Goal: Transaction & Acquisition: Purchase product/service

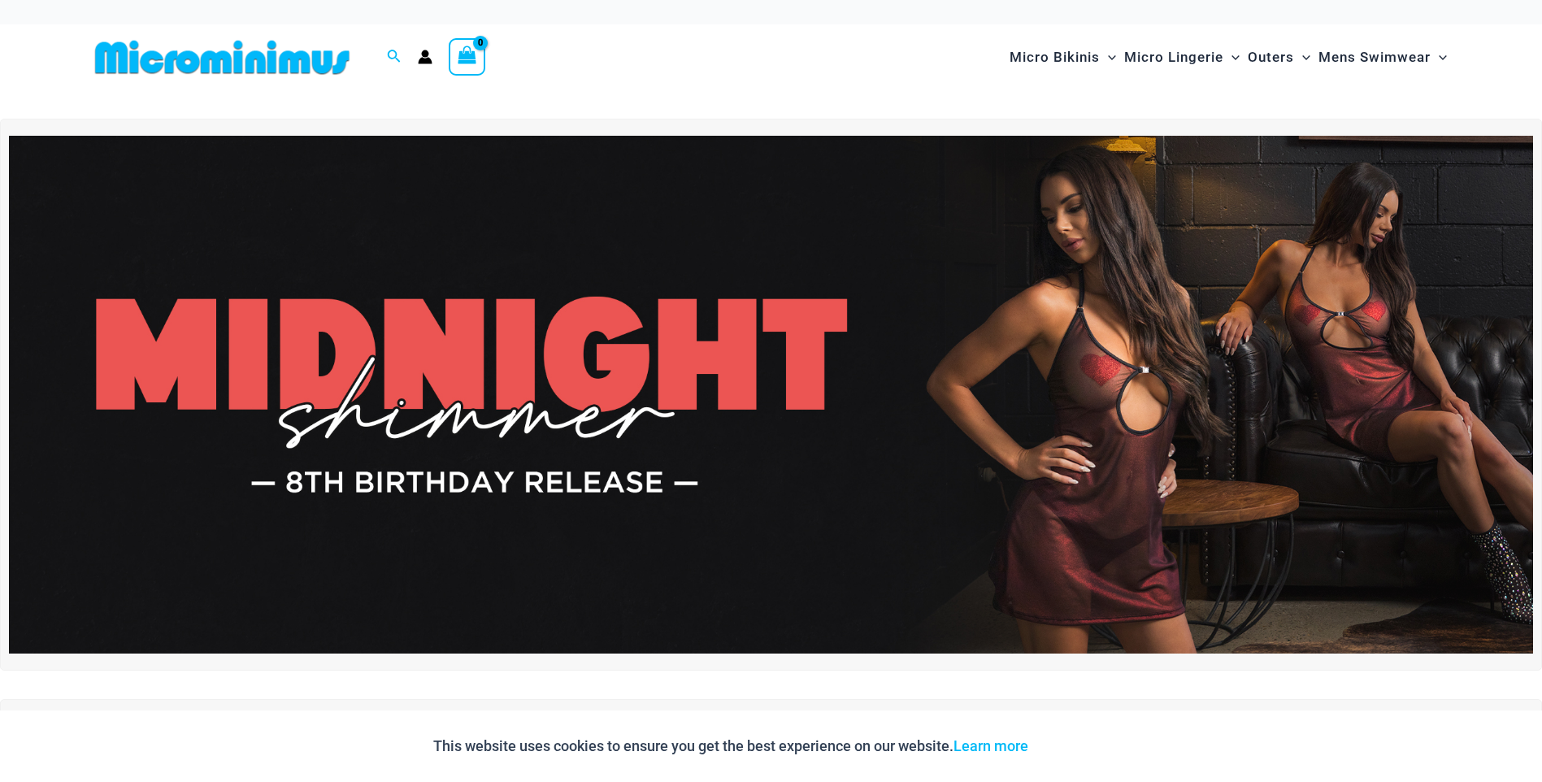
click at [868, 205] on img at bounding box center [771, 395] width 1524 height 518
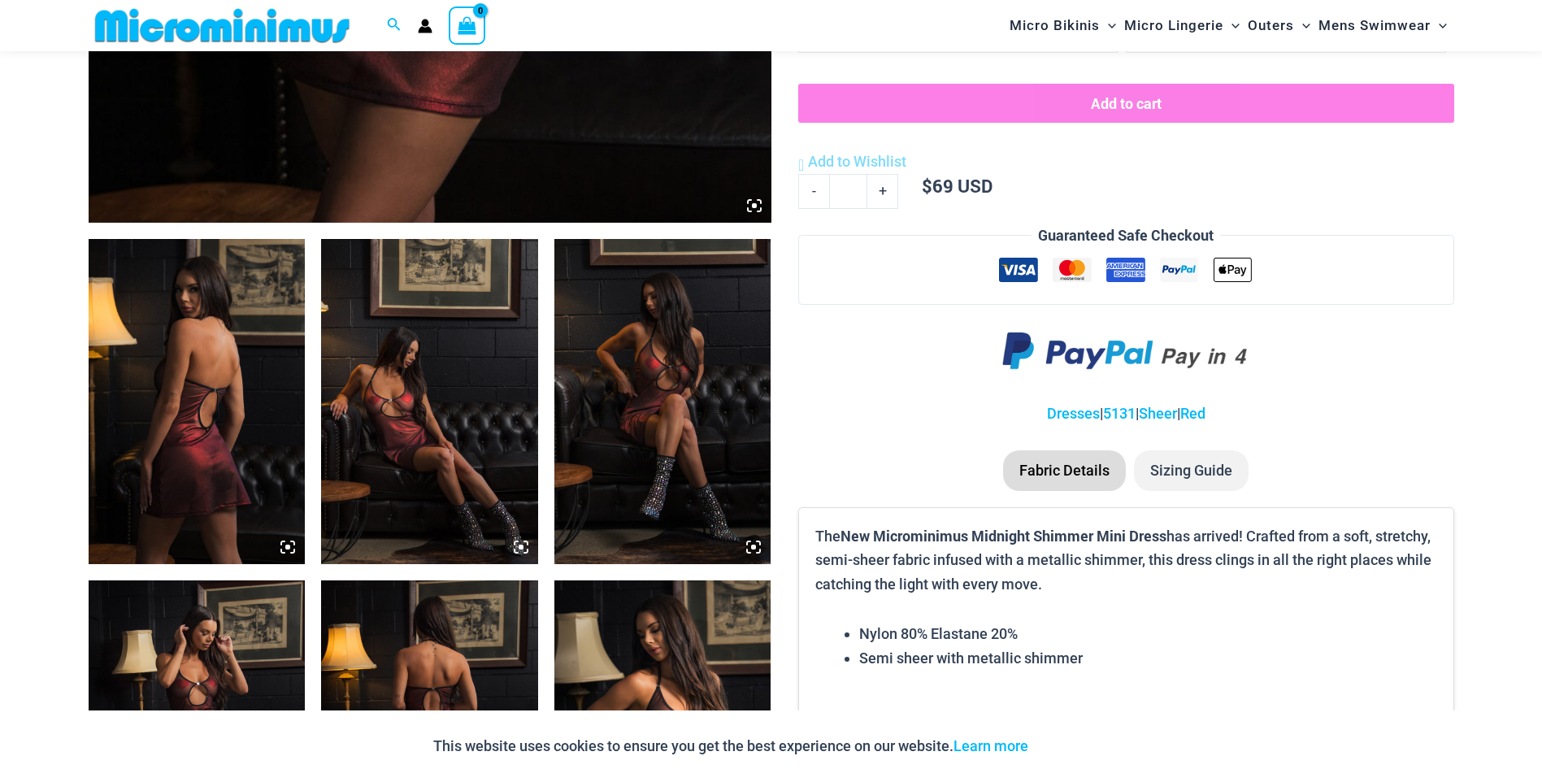
scroll to position [960, 0]
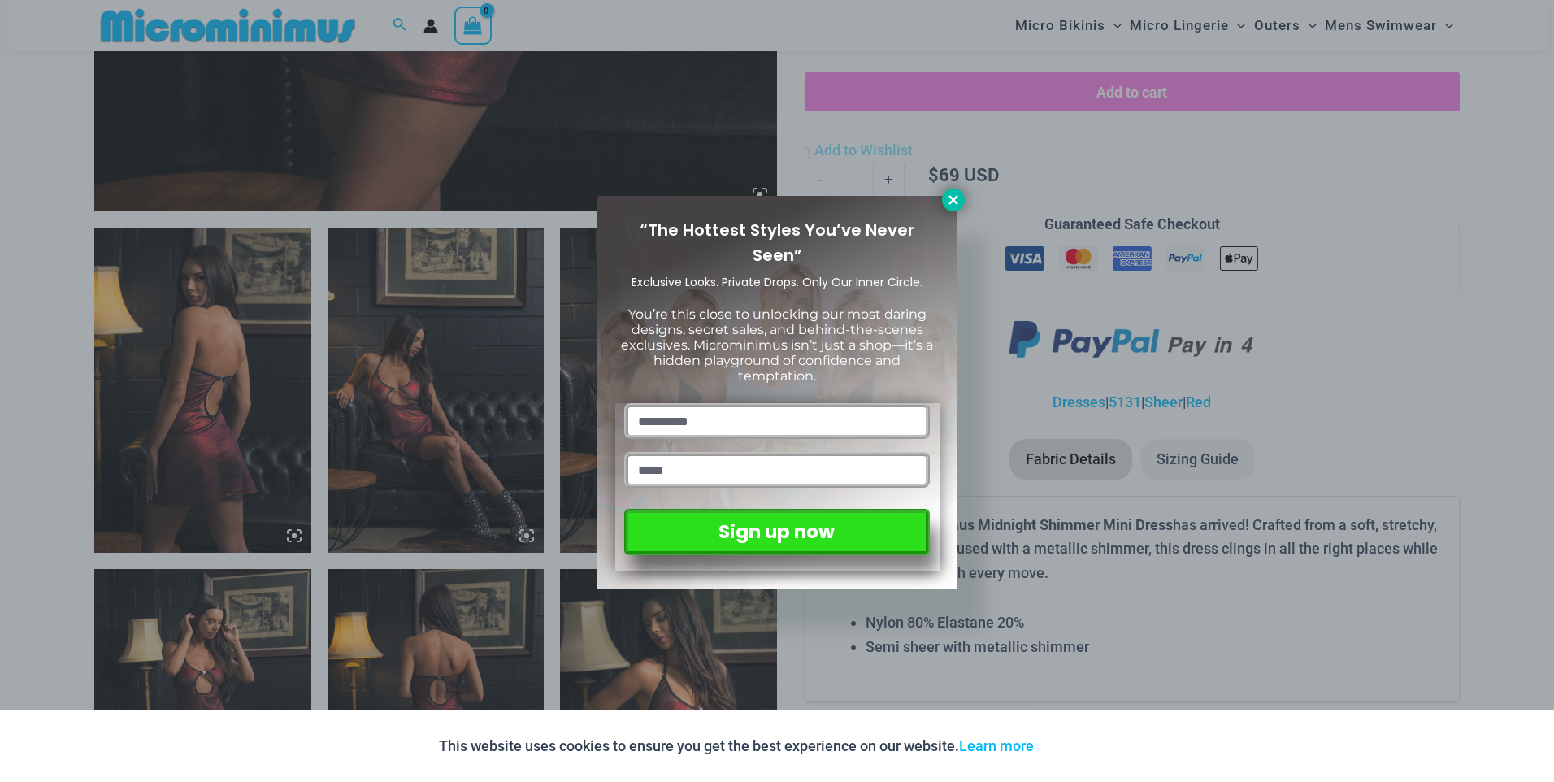
click at [956, 202] on icon at bounding box center [952, 199] width 9 height 9
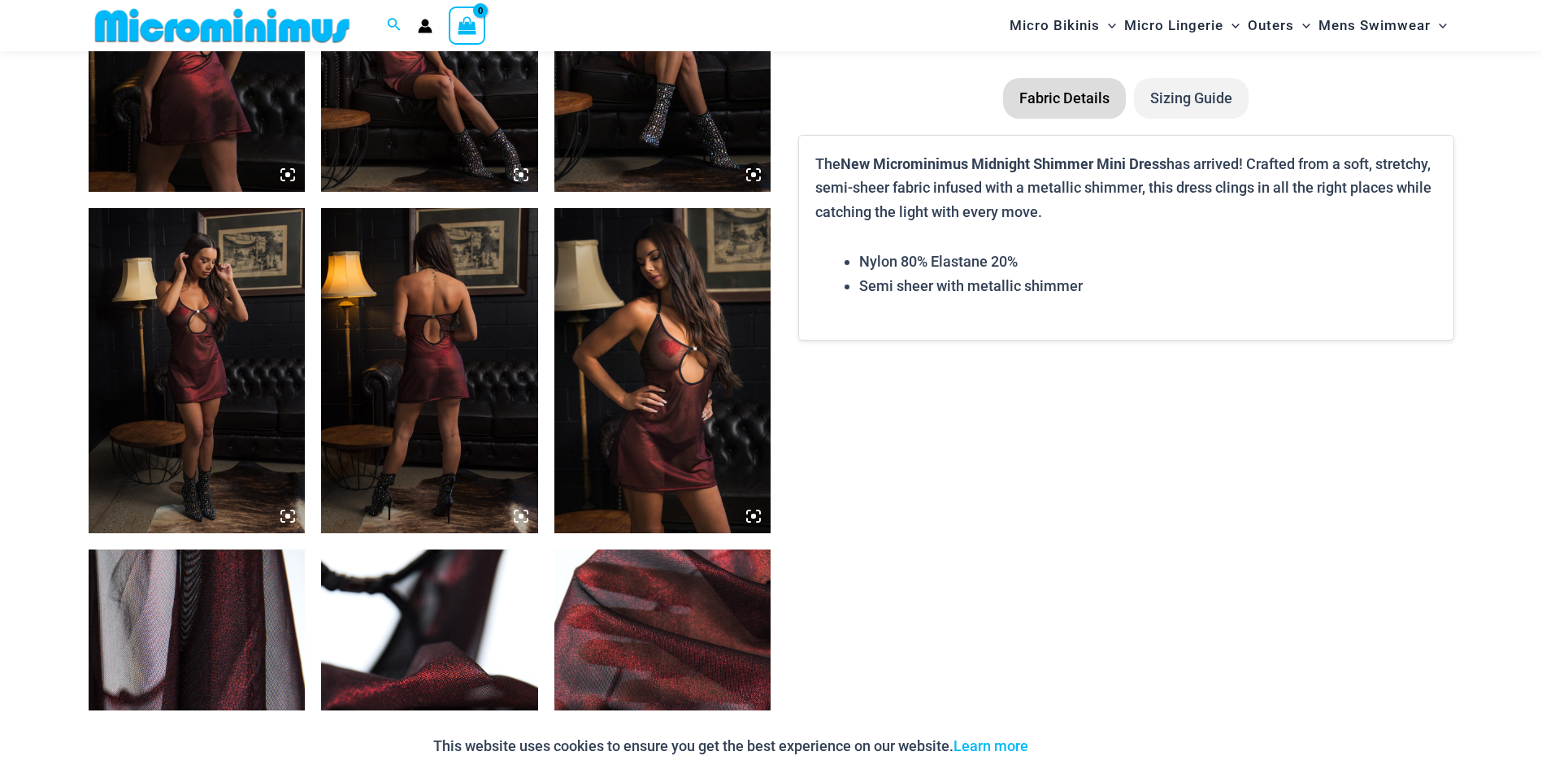
scroll to position [1204, 0]
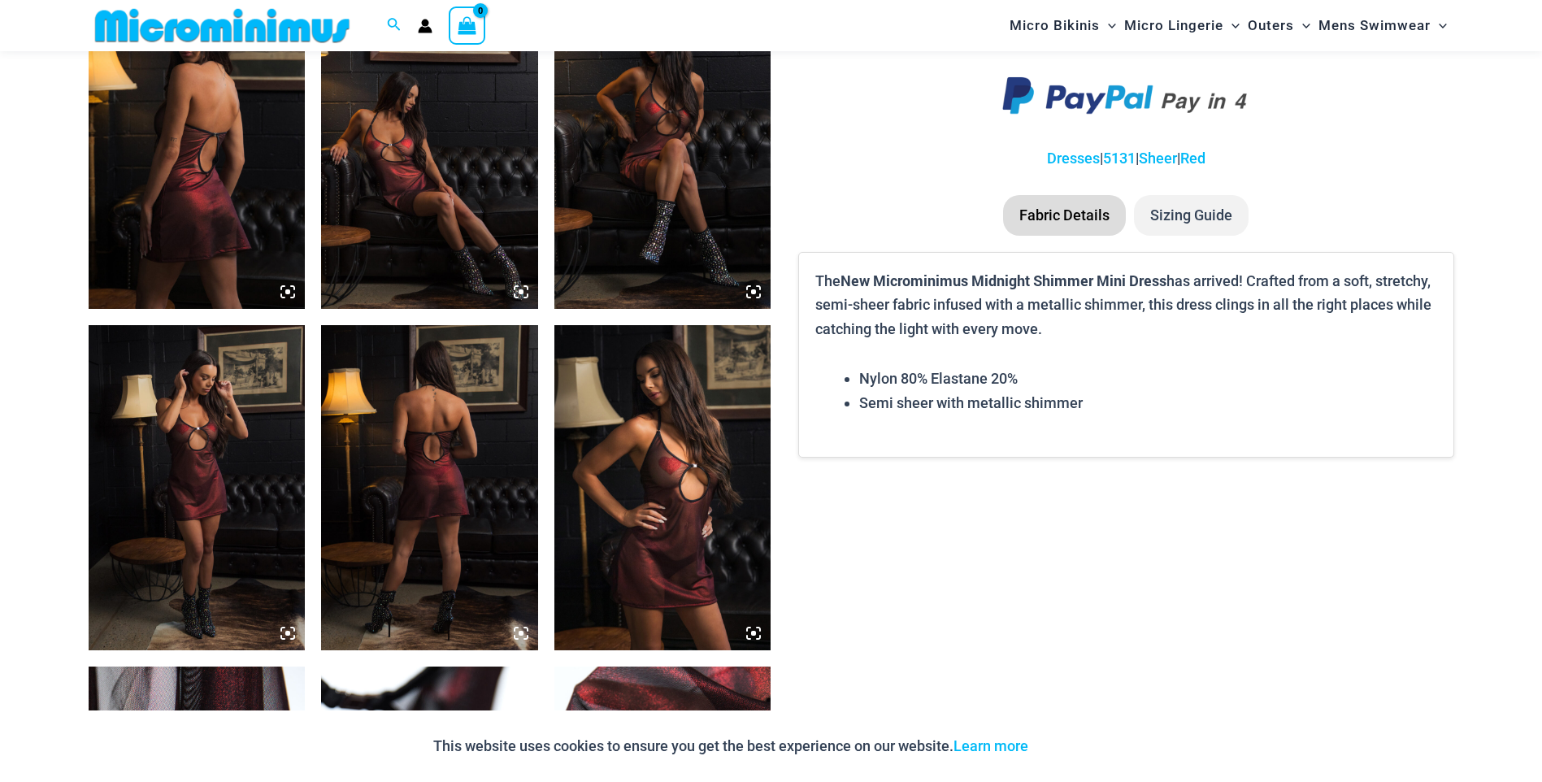
click at [421, 442] on img at bounding box center [429, 487] width 217 height 325
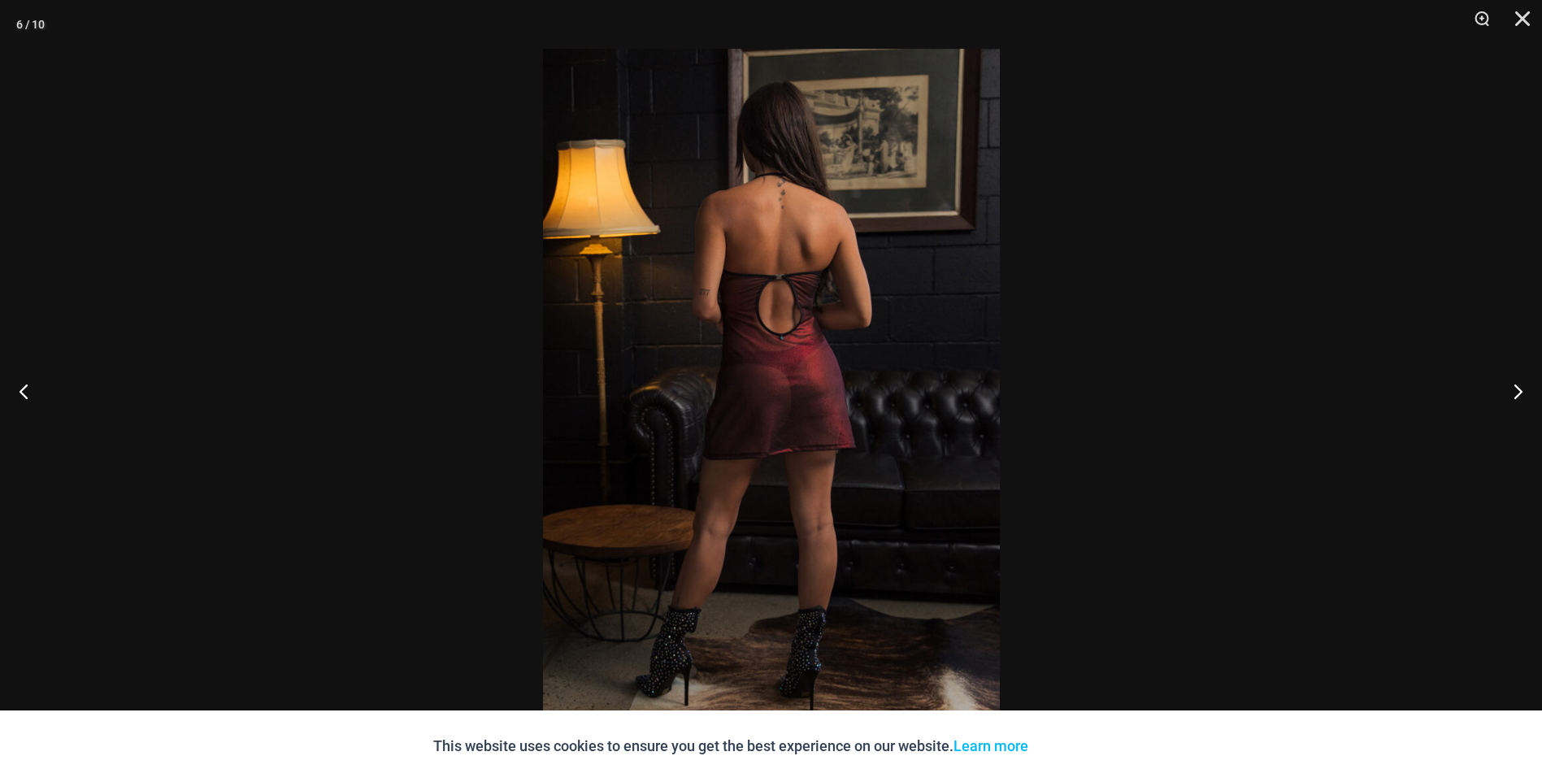
click at [788, 432] on img at bounding box center [771, 391] width 457 height 684
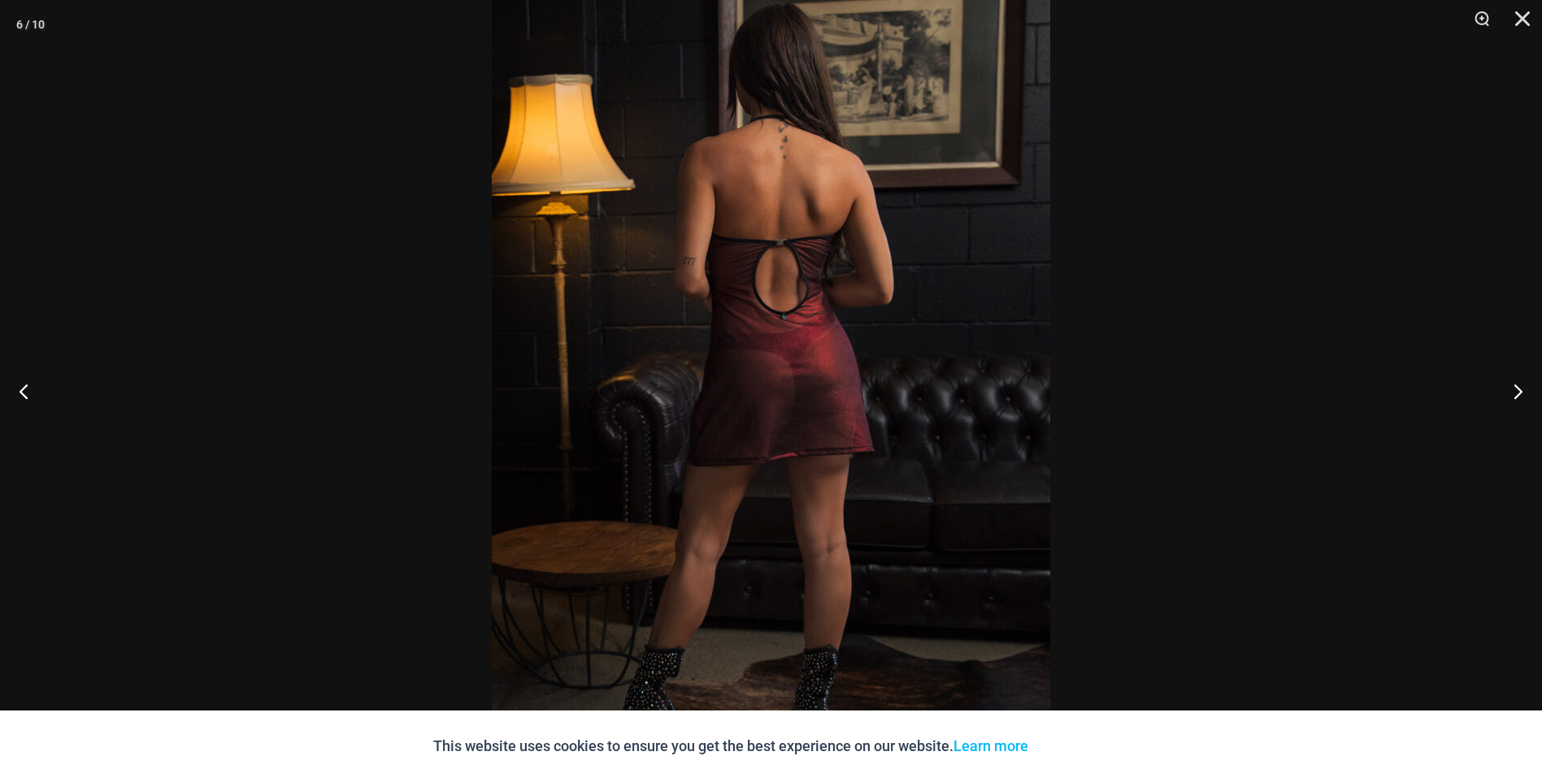
click at [392, 284] on div at bounding box center [771, 391] width 1542 height 782
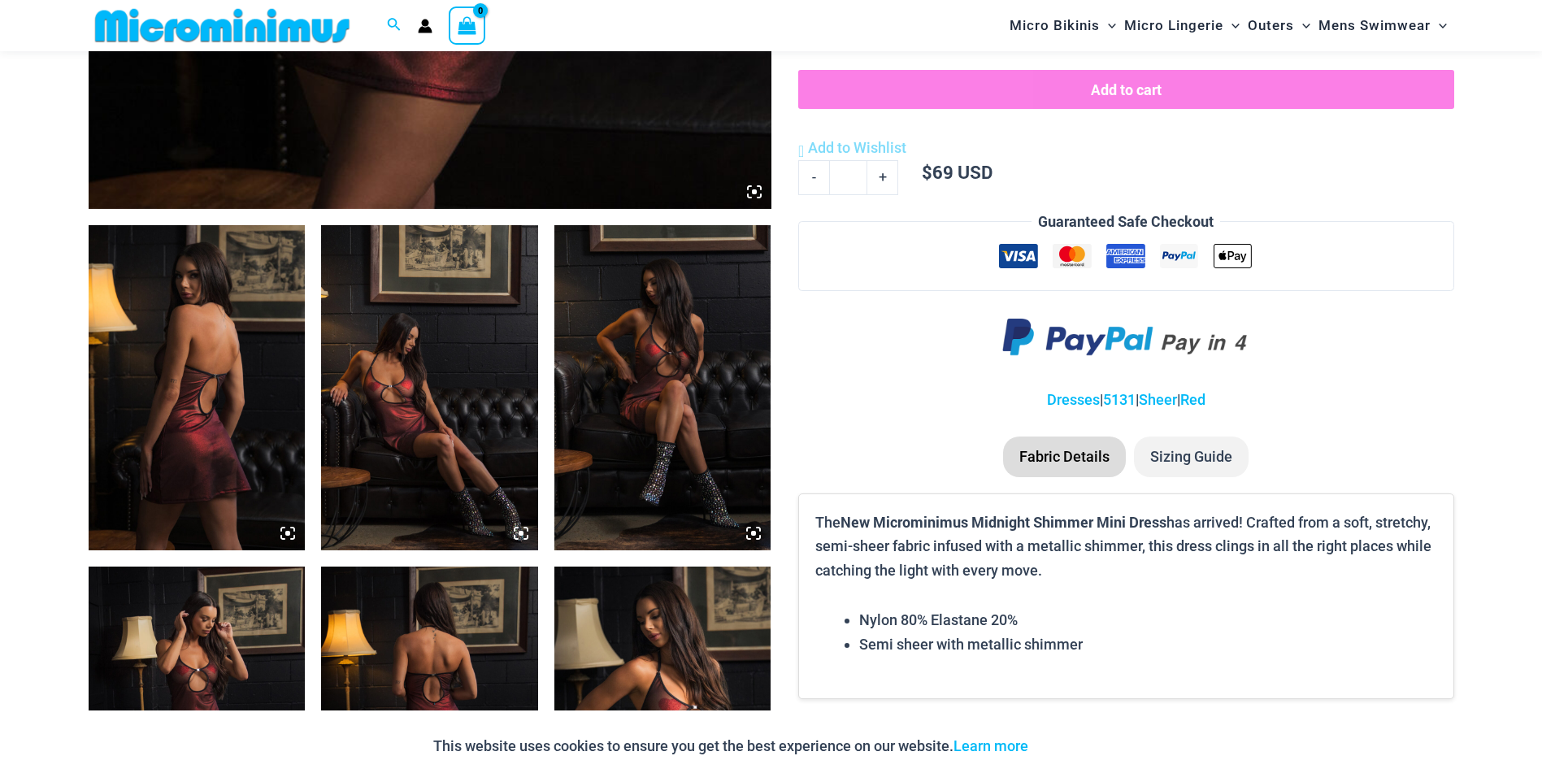
scroll to position [960, 0]
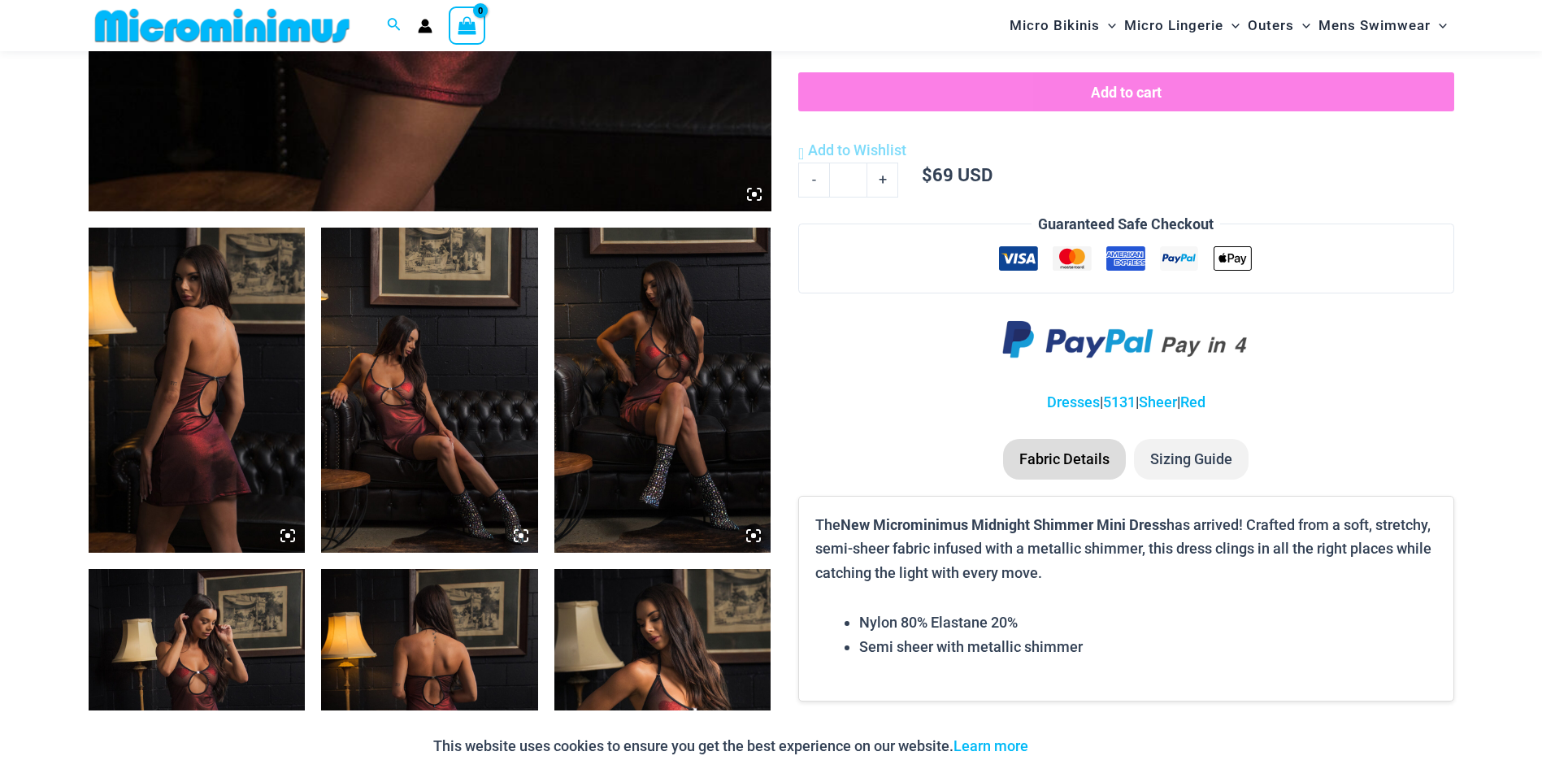
click at [228, 357] on img at bounding box center [197, 390] width 217 height 325
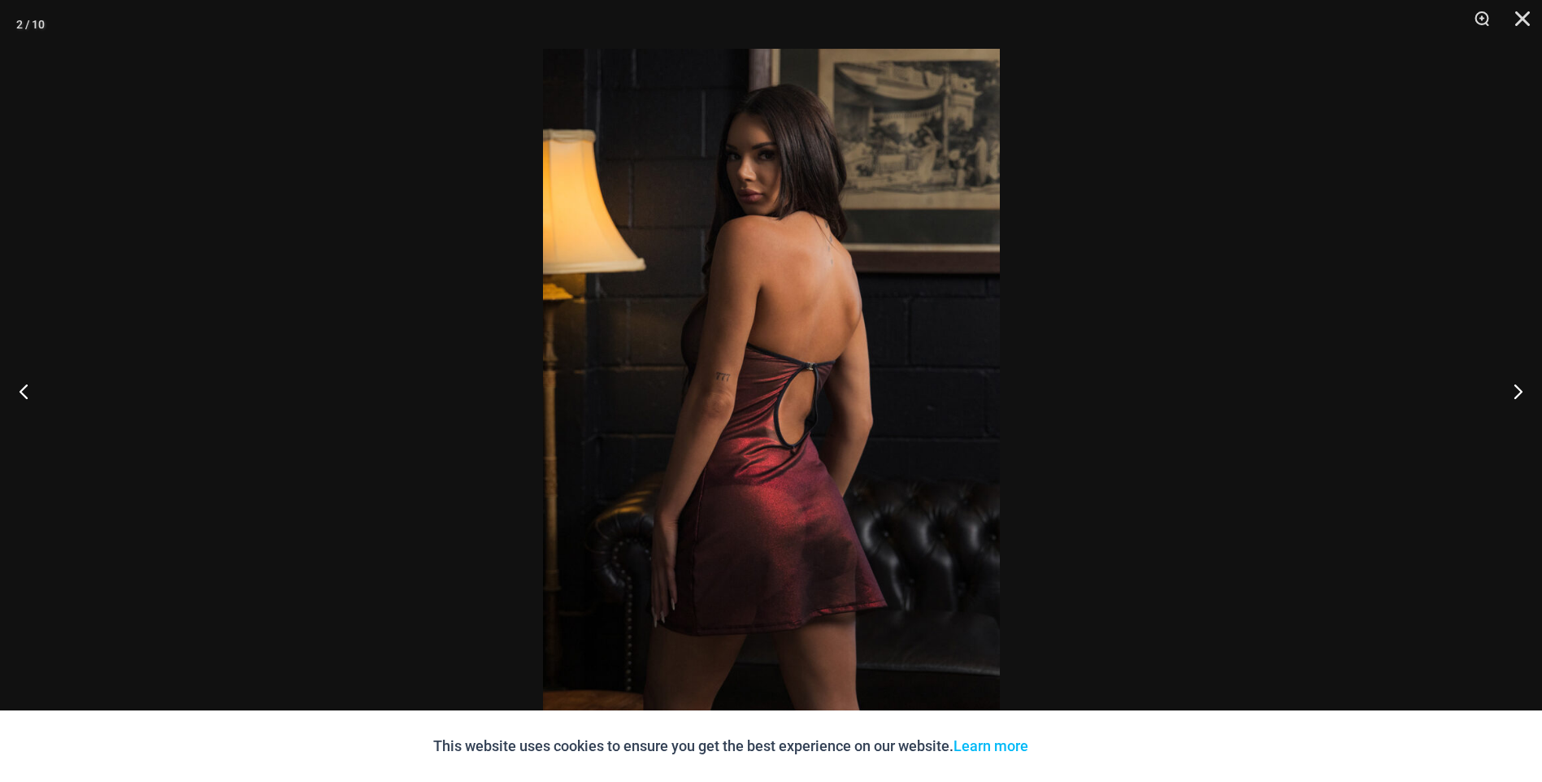
click at [270, 346] on div at bounding box center [771, 391] width 1542 height 782
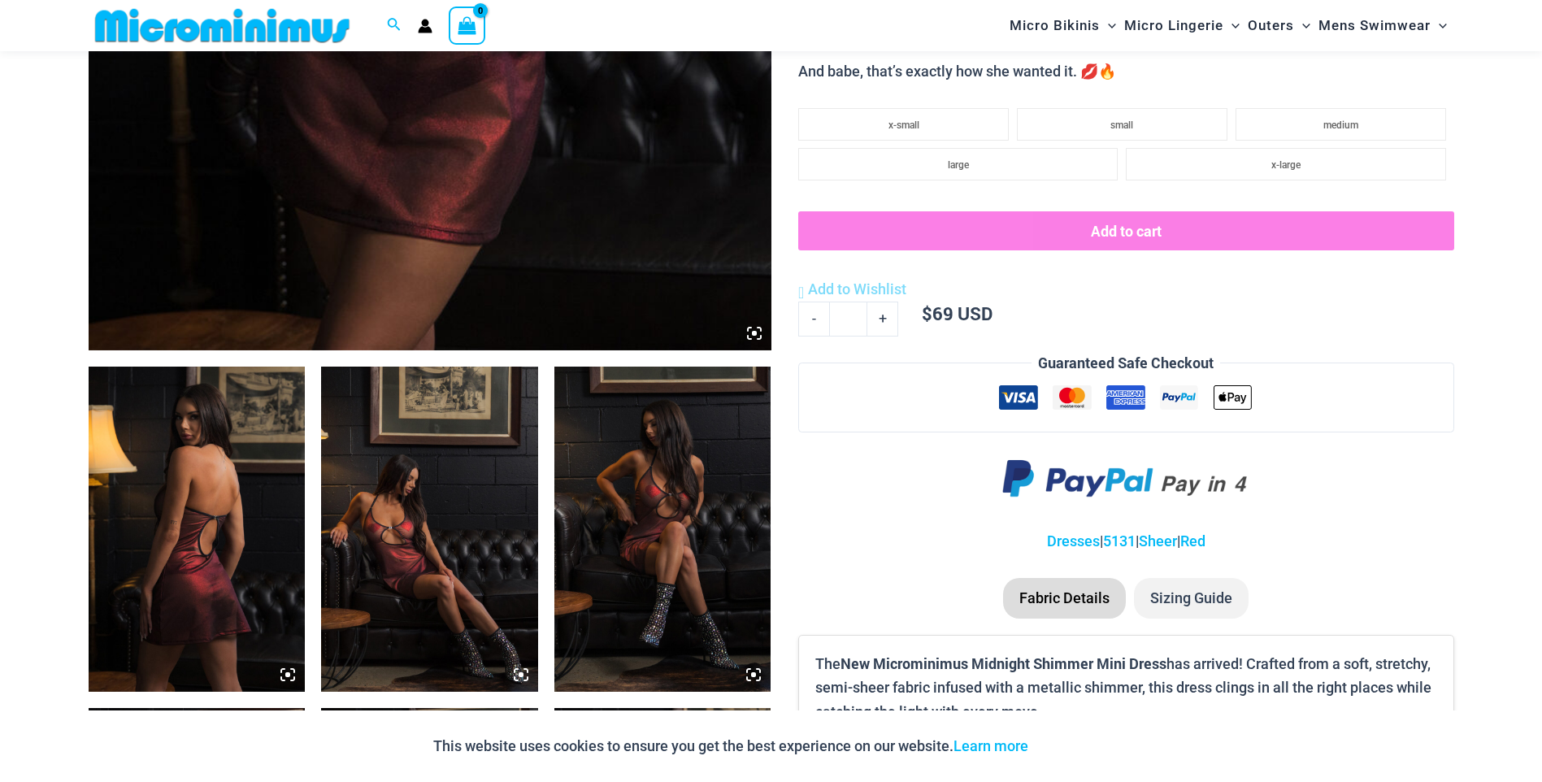
scroll to position [798, 0]
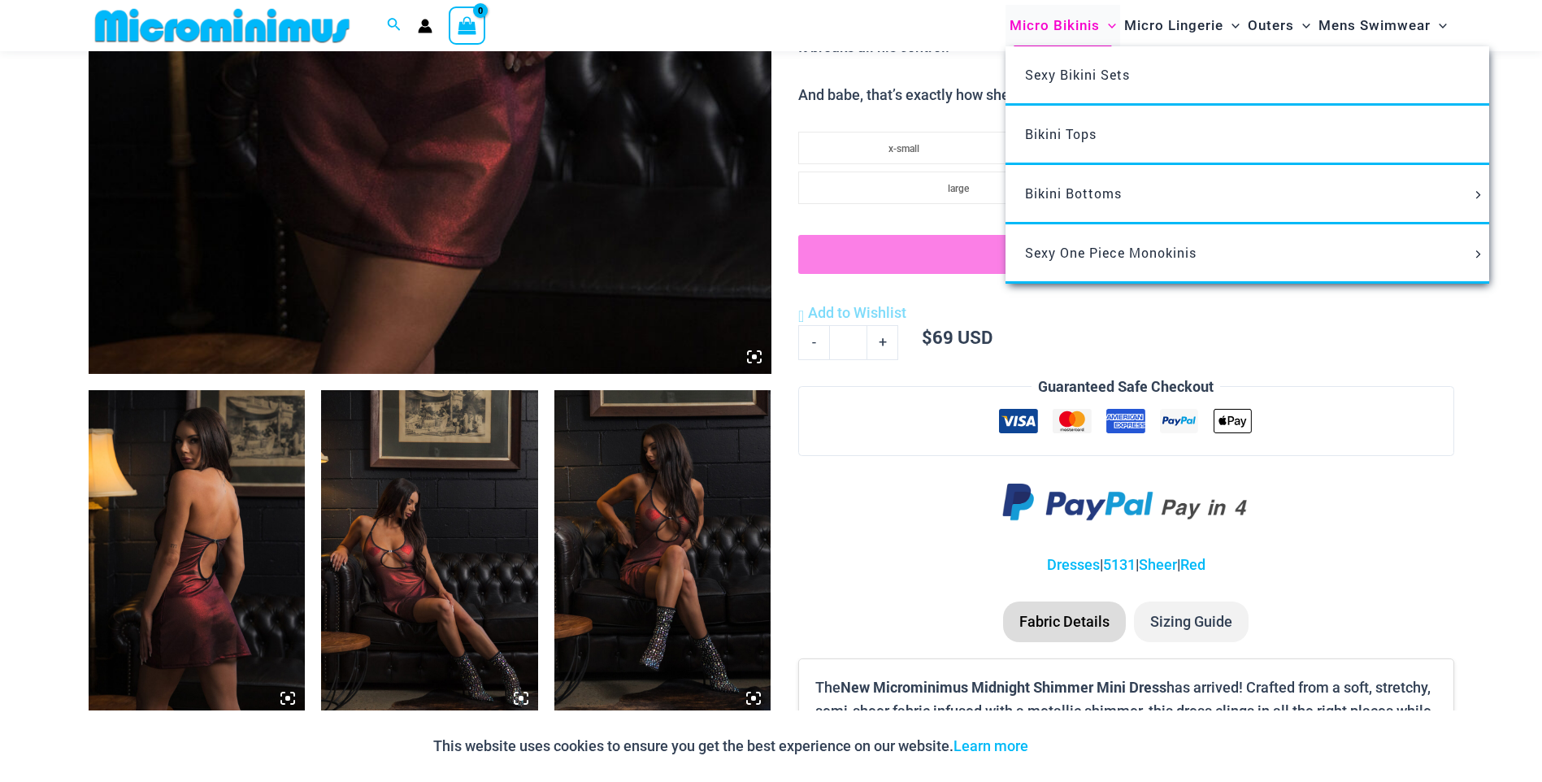
click at [1095, 25] on span "Micro Bikinis" at bounding box center [1054, 25] width 90 height 41
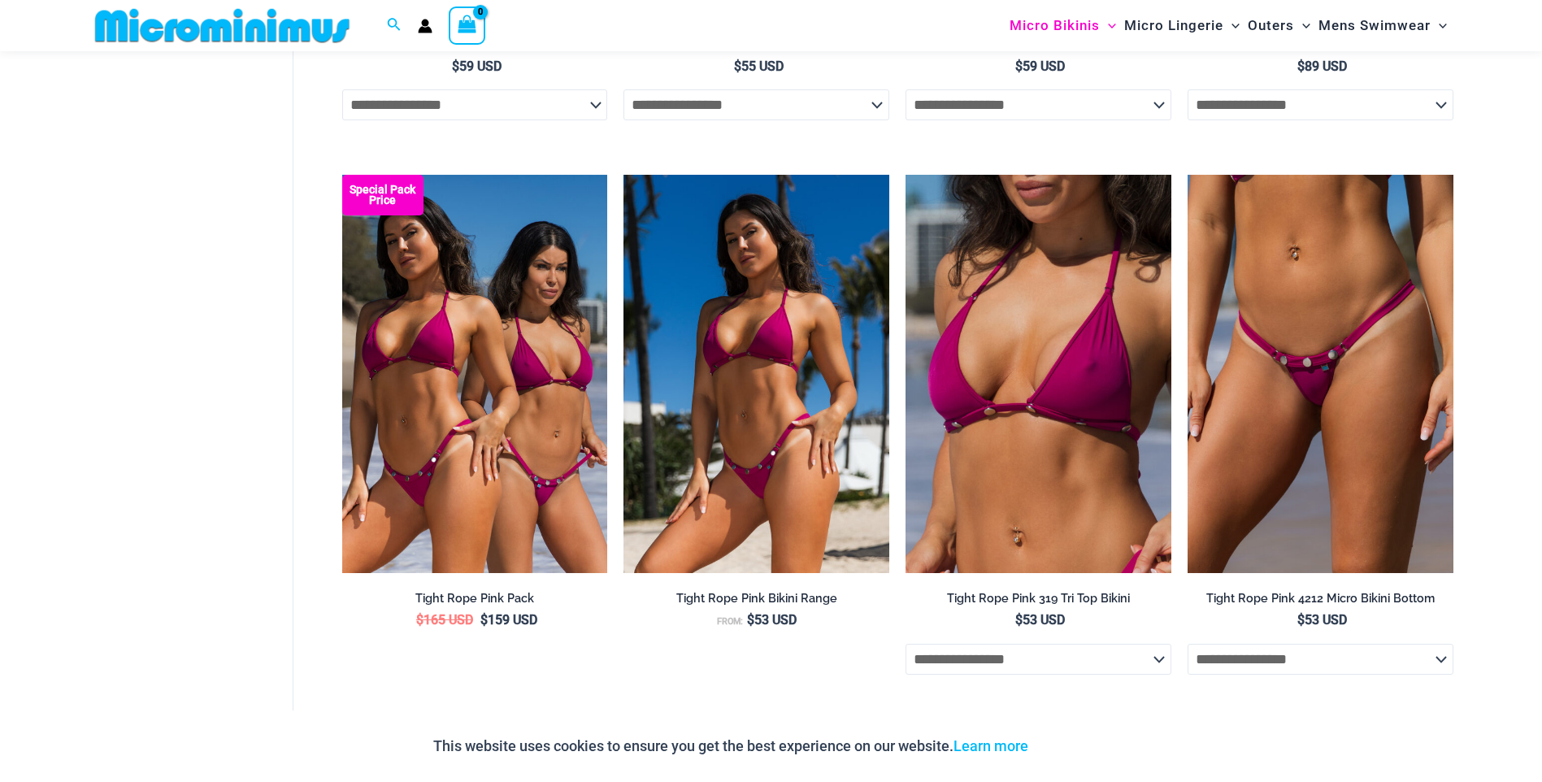
scroll to position [1463, 0]
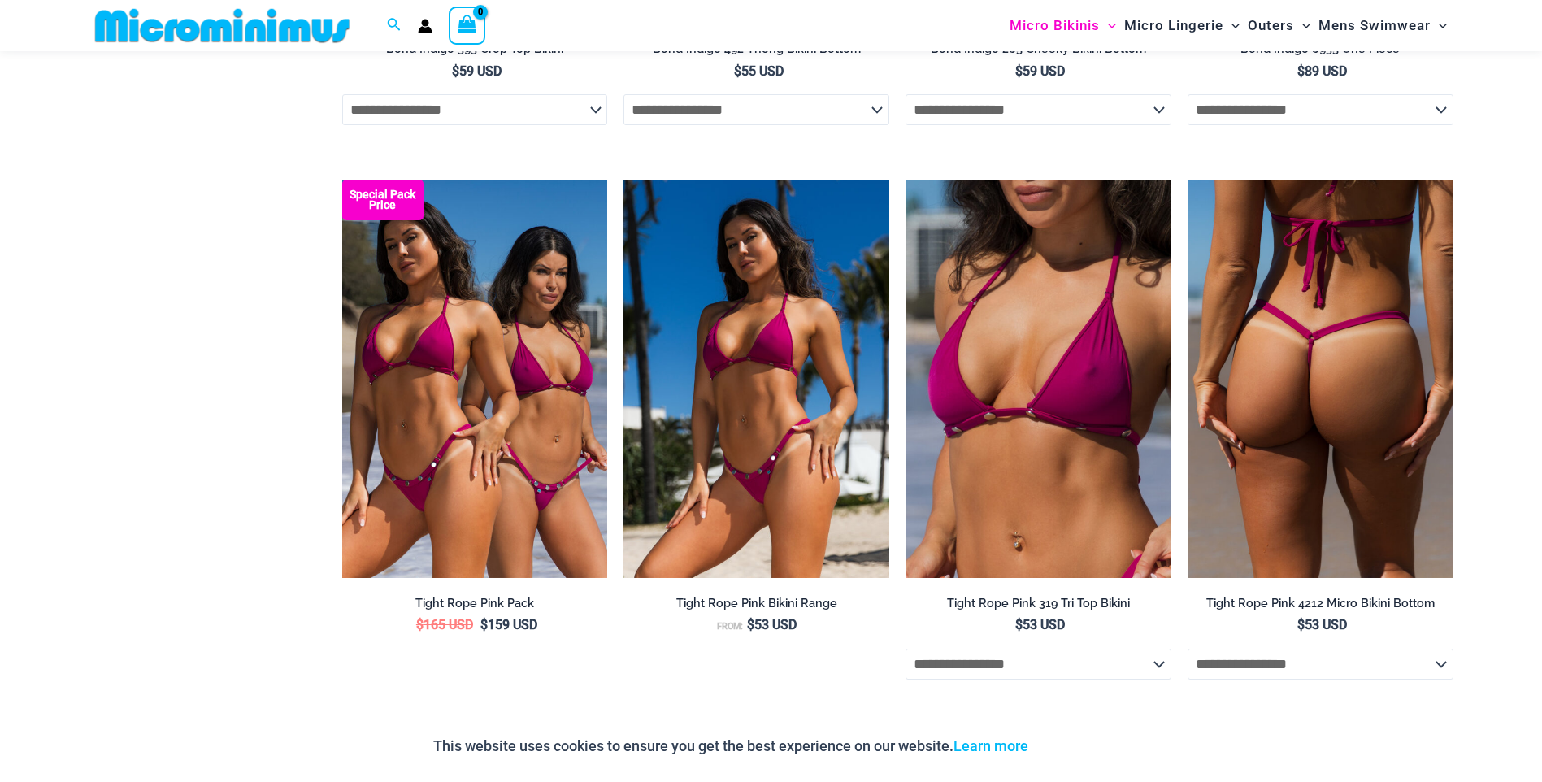
click at [1351, 402] on img at bounding box center [1320, 379] width 266 height 398
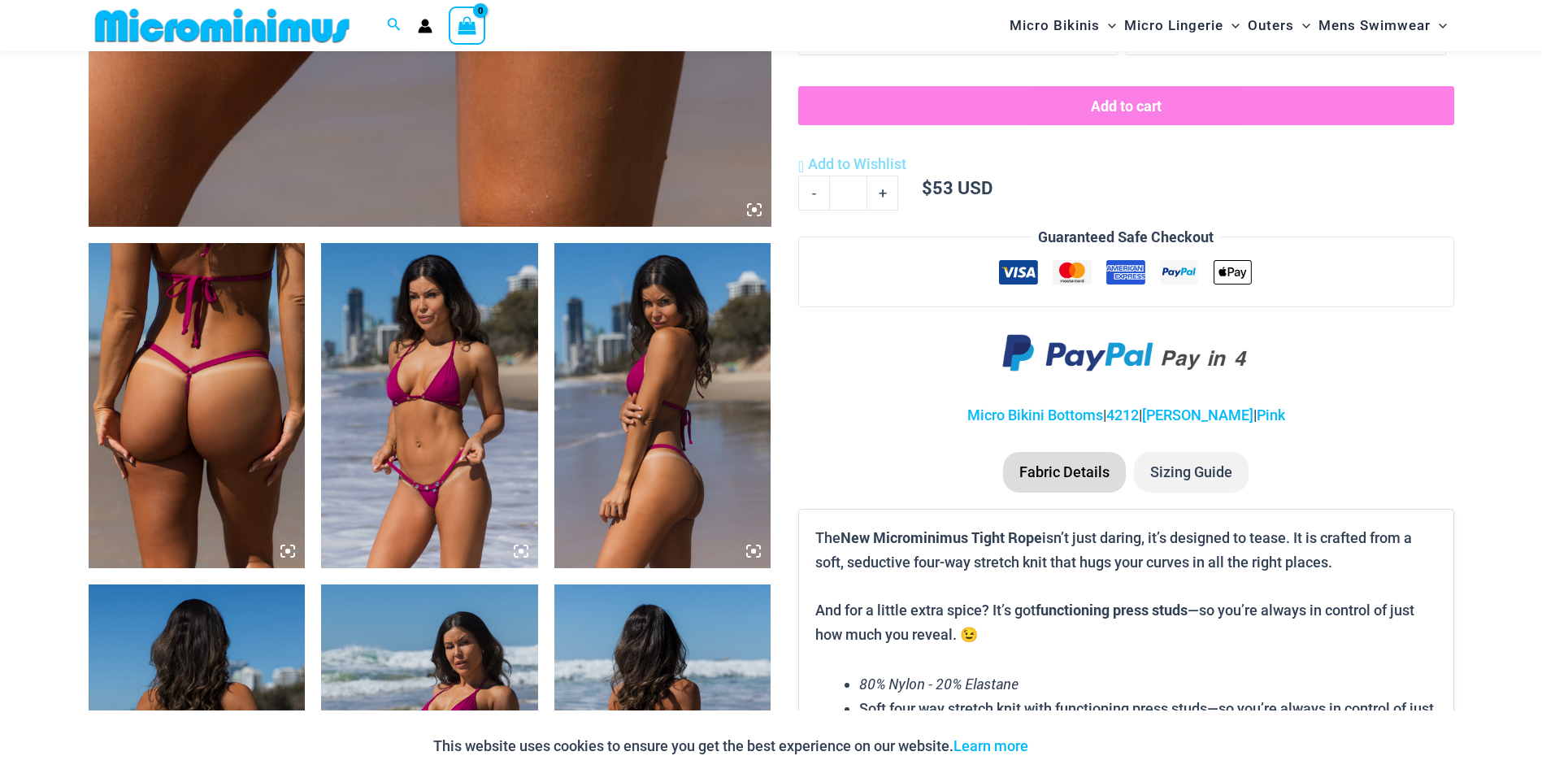
scroll to position [961, 0]
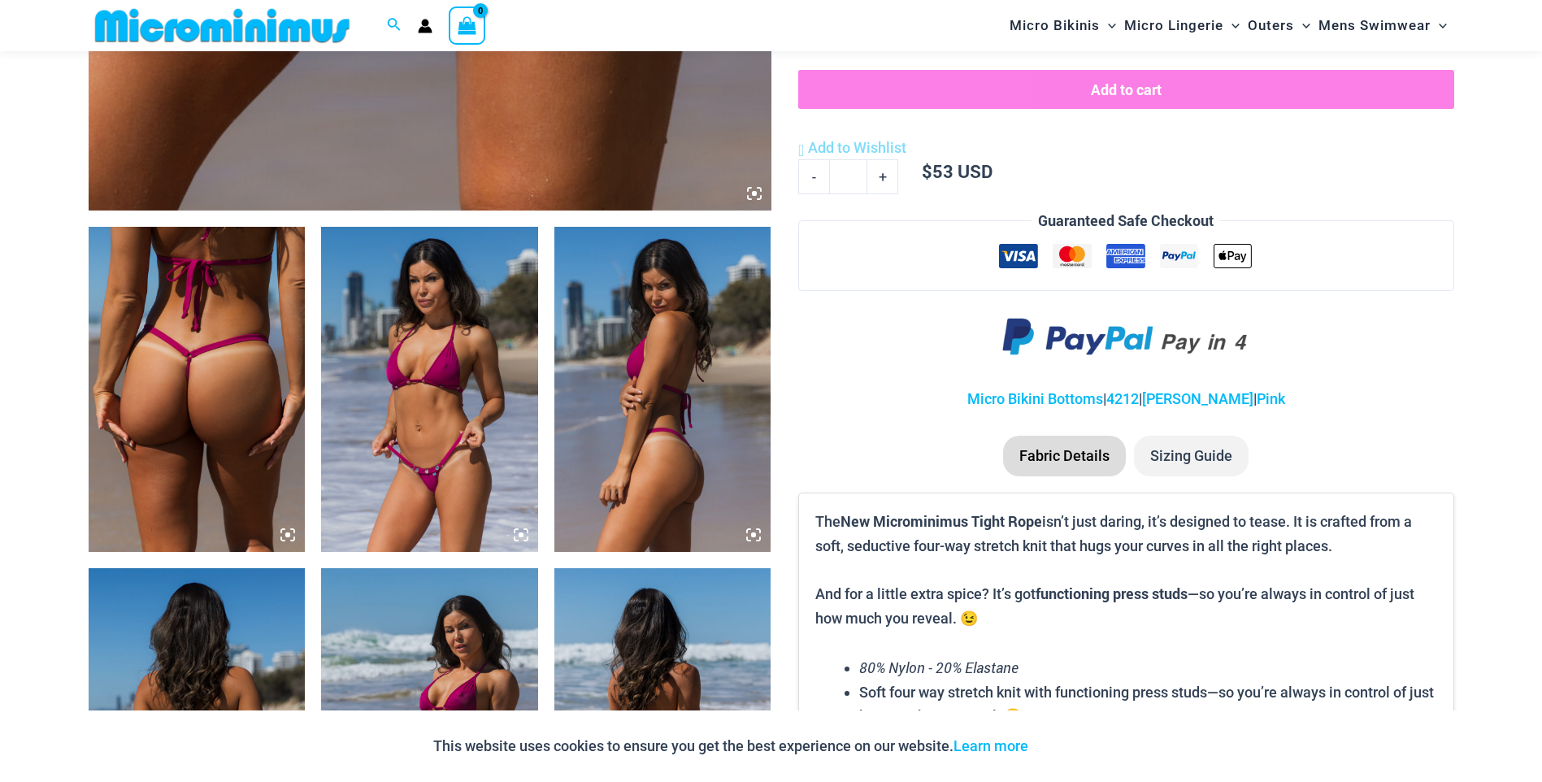
click at [214, 424] on img at bounding box center [197, 389] width 217 height 325
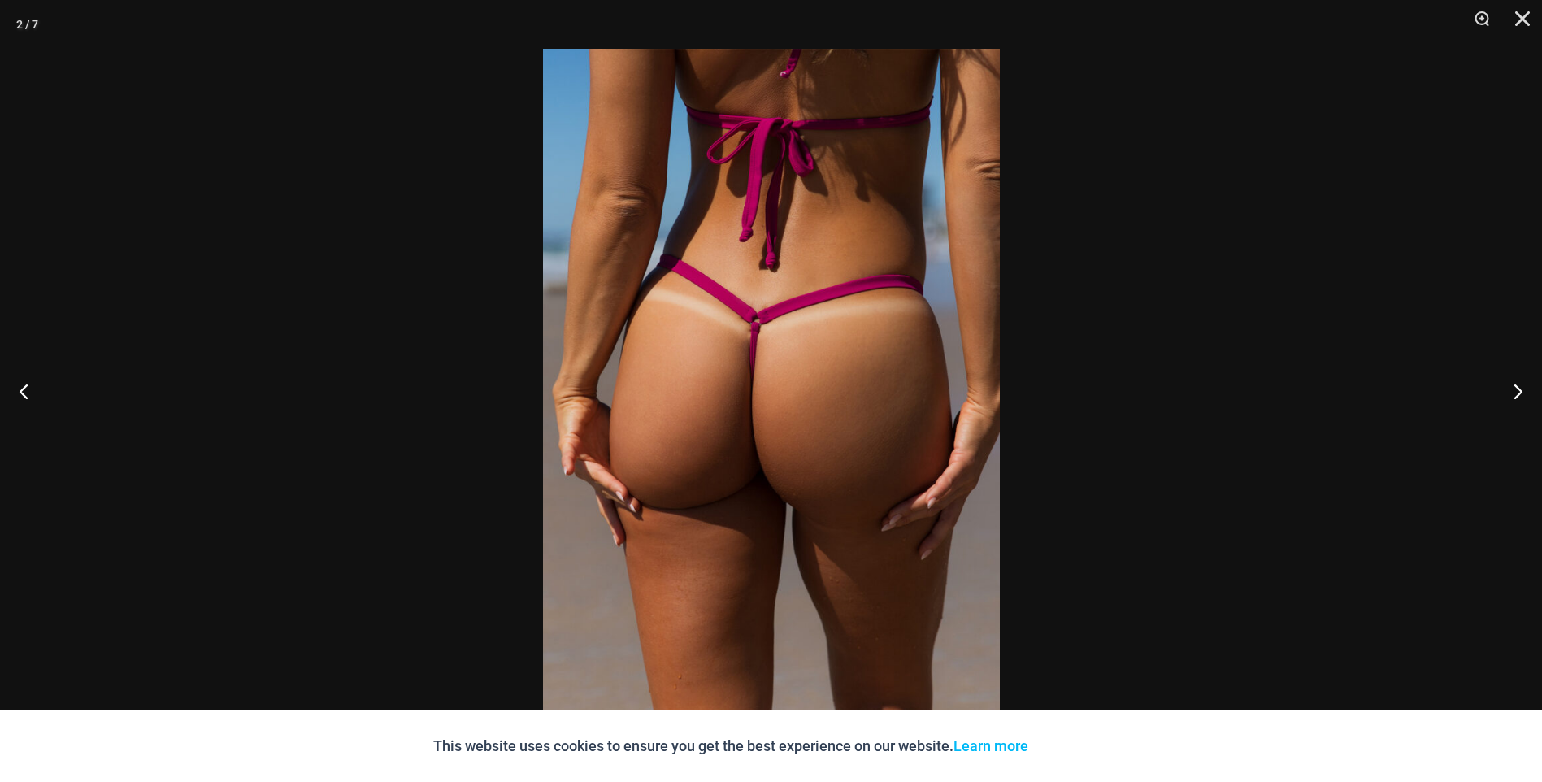
click at [695, 427] on img at bounding box center [771, 391] width 457 height 684
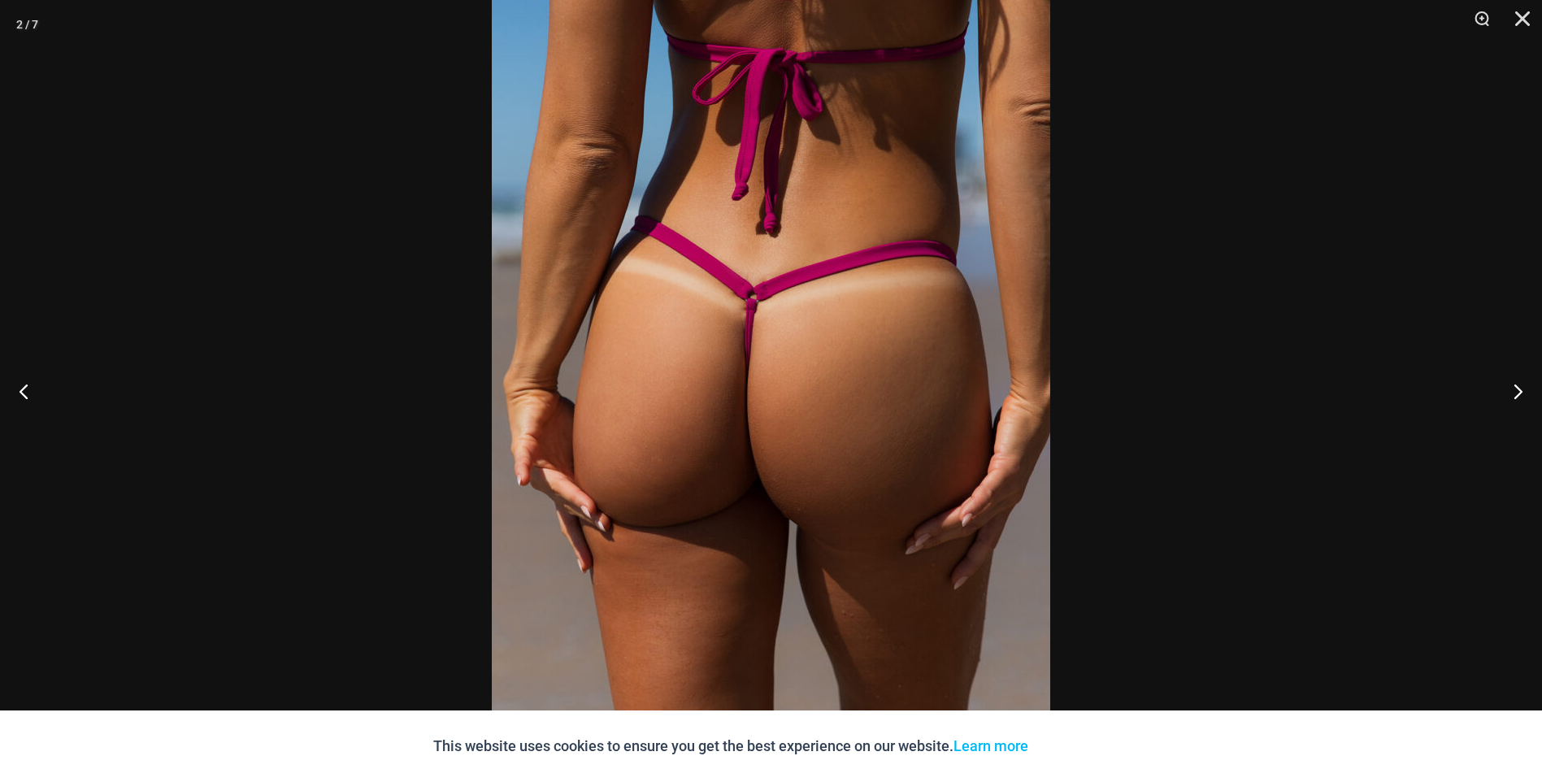
click at [420, 336] on div at bounding box center [771, 391] width 1542 height 782
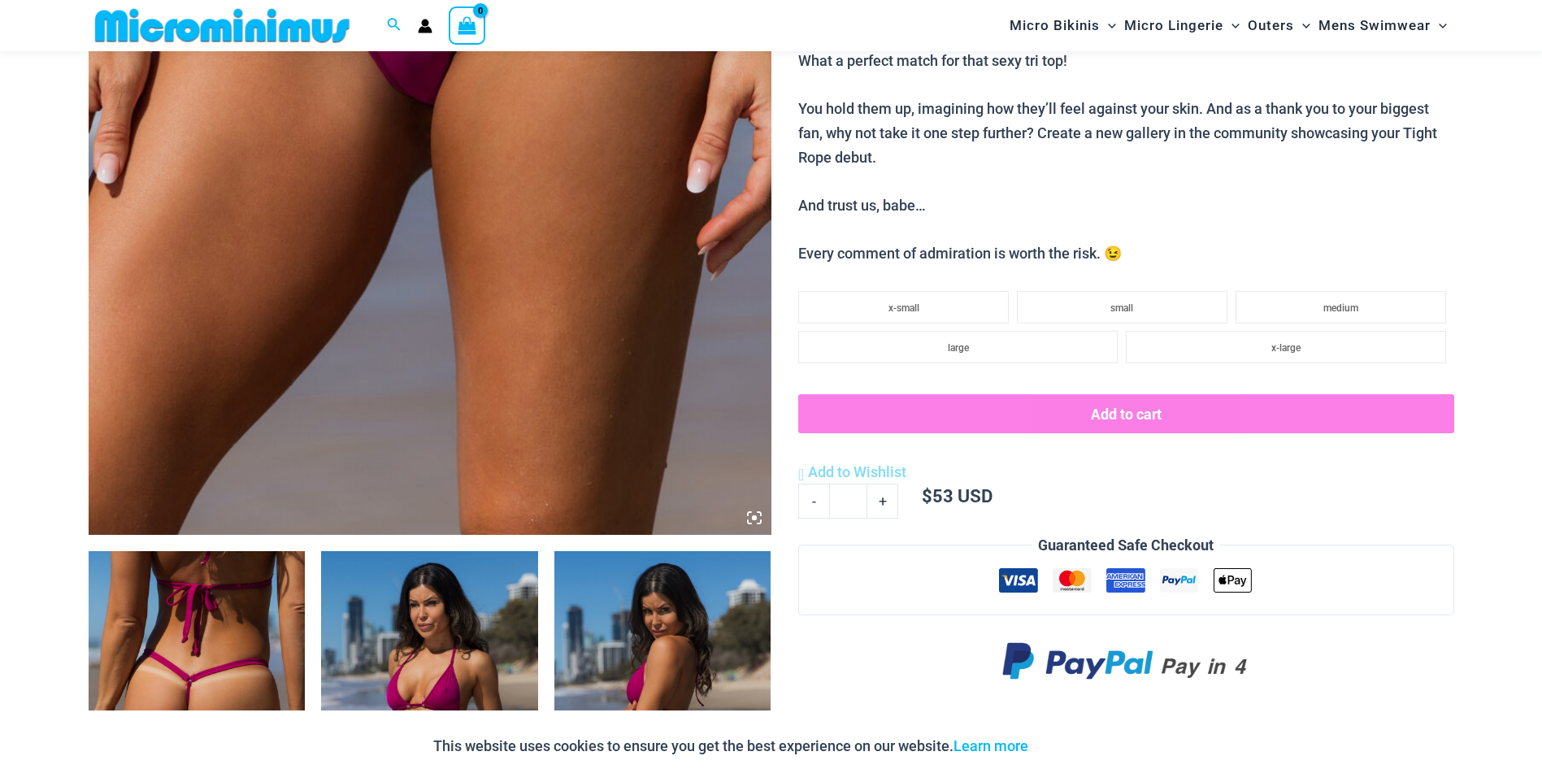
scroll to position [636, 0]
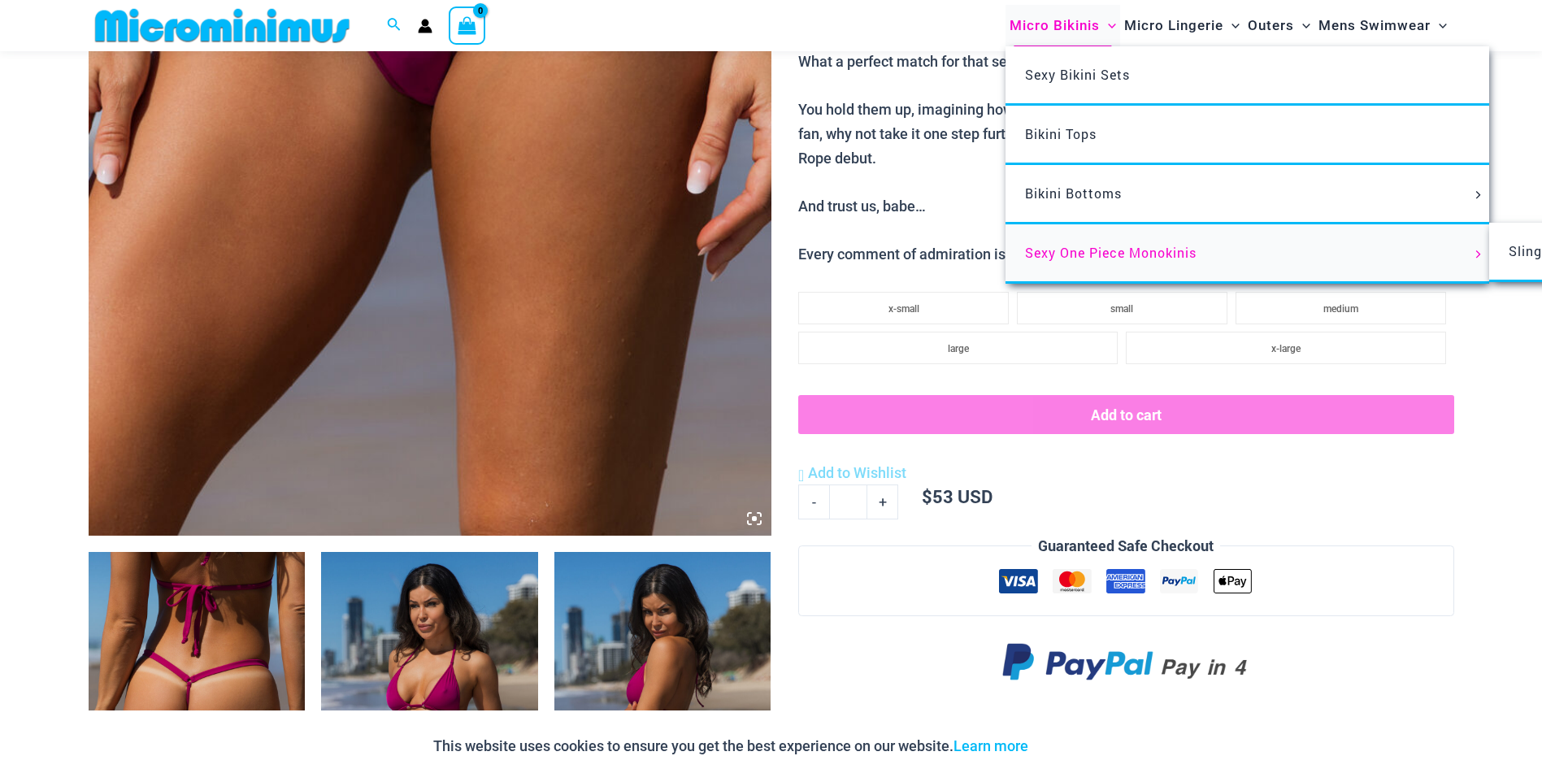
click at [1109, 256] on span "Sexy One Piece Monokinis" at bounding box center [1110, 252] width 171 height 17
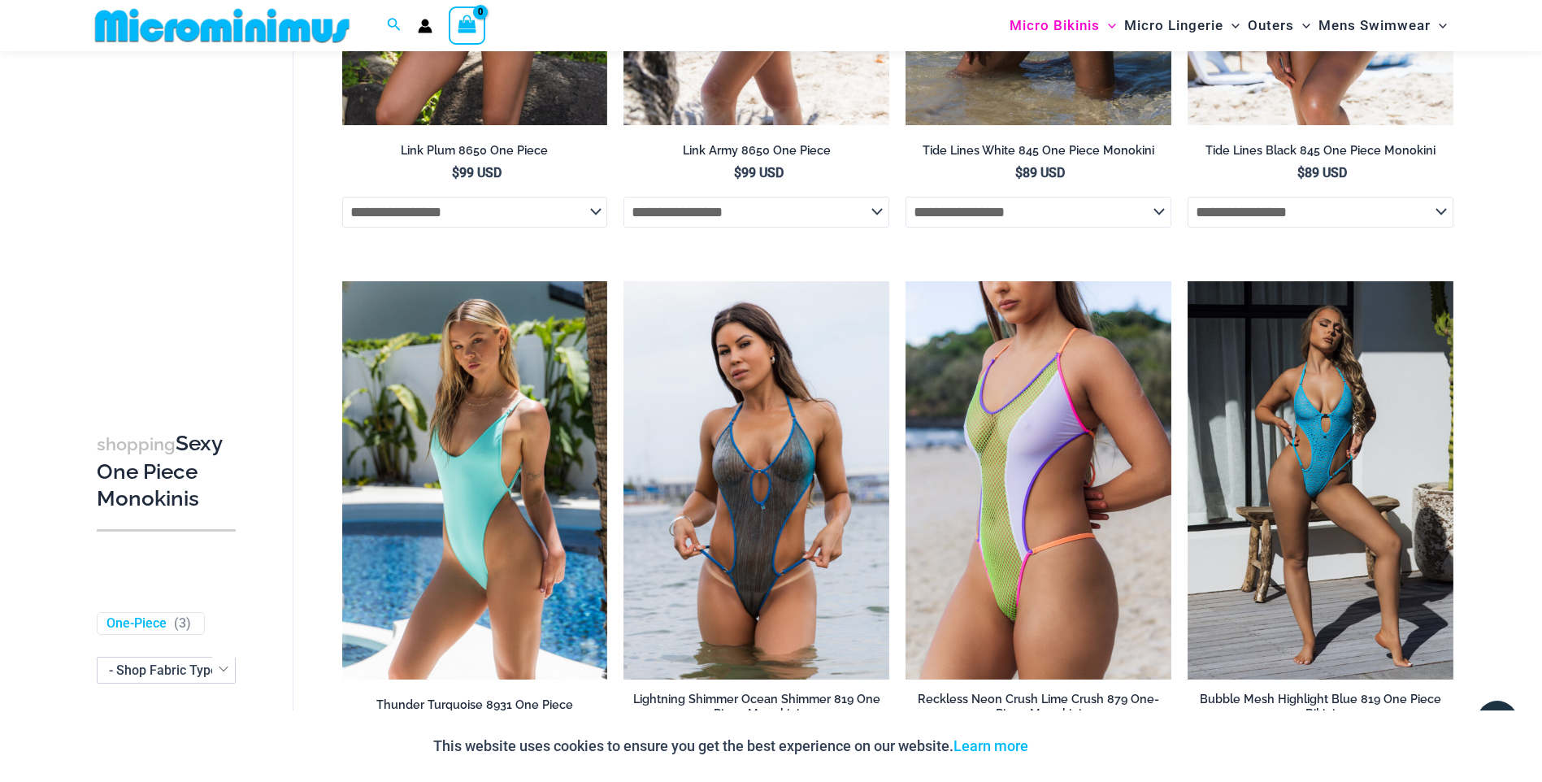
scroll to position [2179, 0]
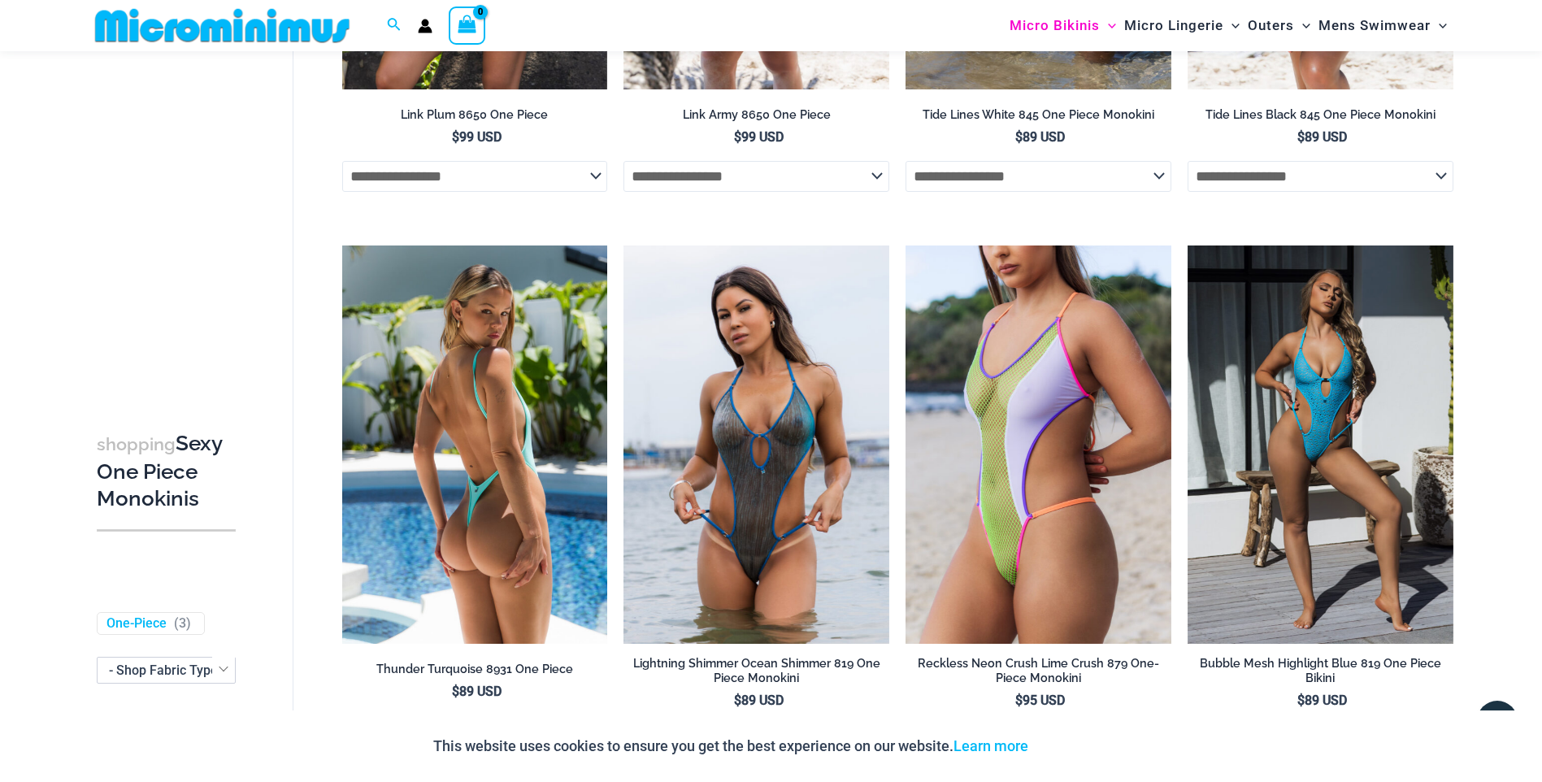
click at [469, 379] on img at bounding box center [475, 444] width 266 height 398
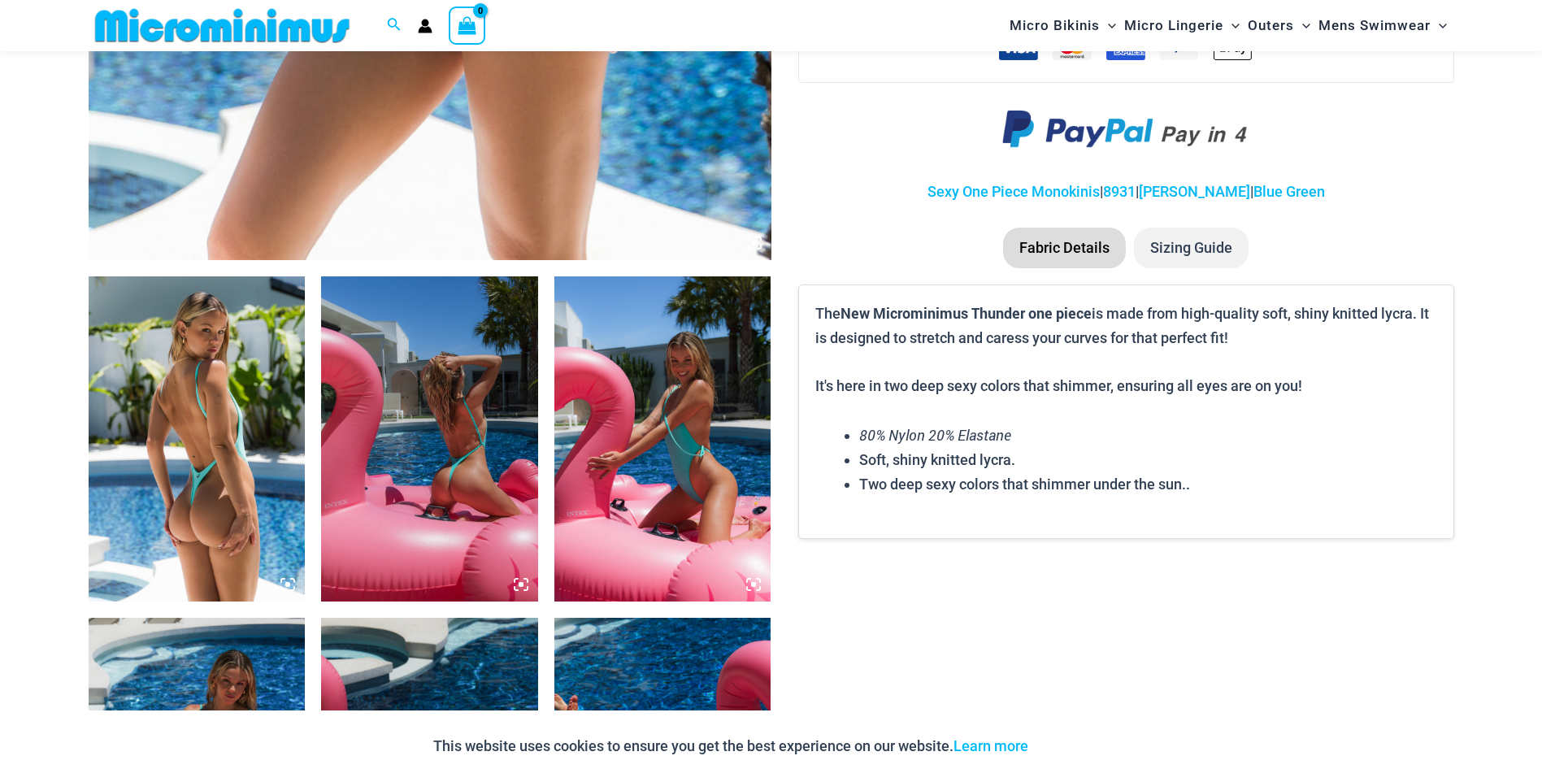
scroll to position [1052, 0]
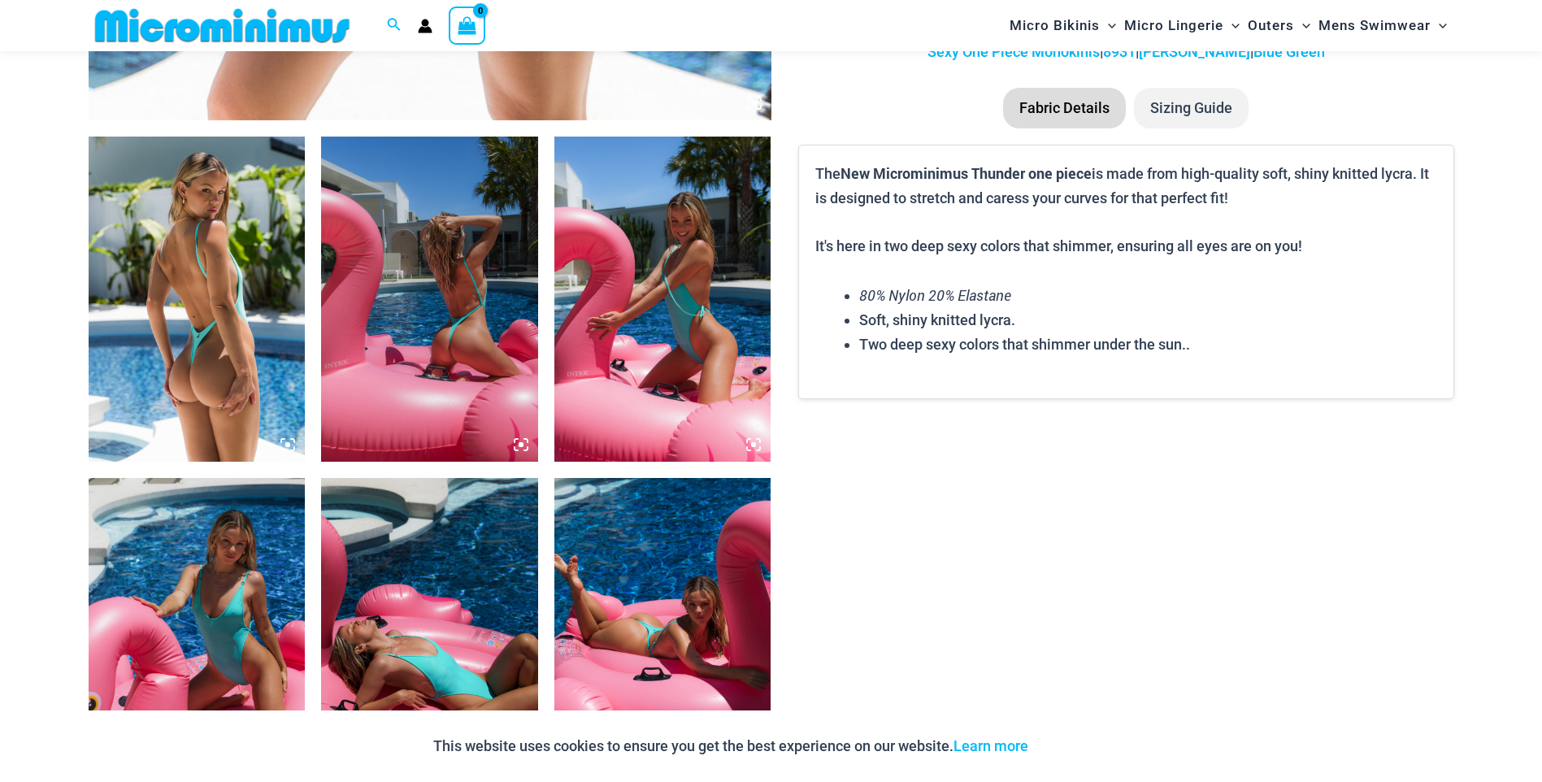
click at [187, 371] on img at bounding box center [197, 299] width 217 height 325
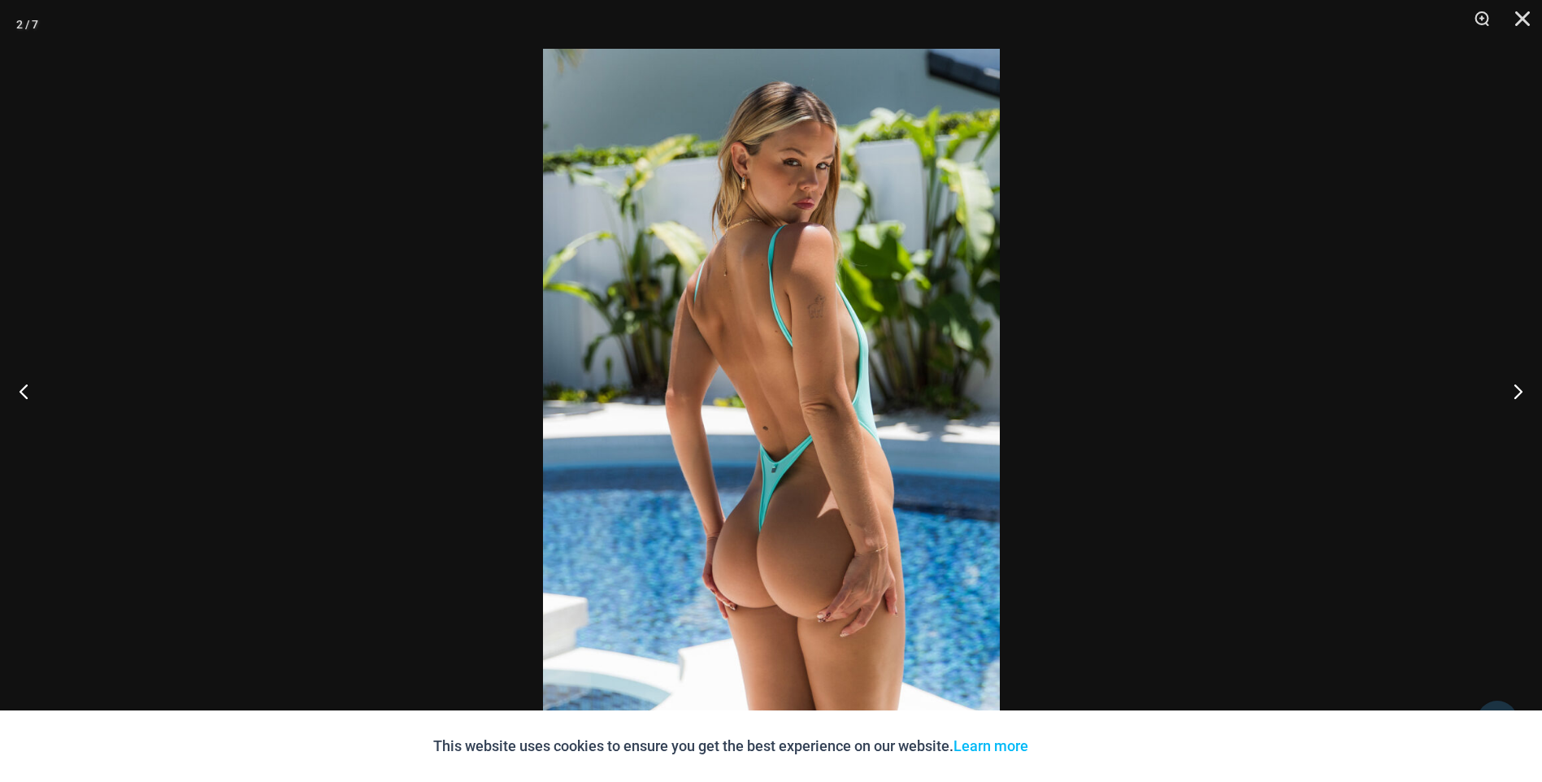
click at [650, 452] on img at bounding box center [771, 391] width 457 height 684
